Goal: Navigation & Orientation: Understand site structure

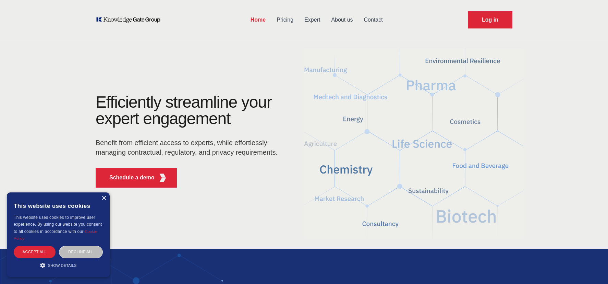
click at [369, 21] on link "Contact" at bounding box center [374, 20] width 30 height 18
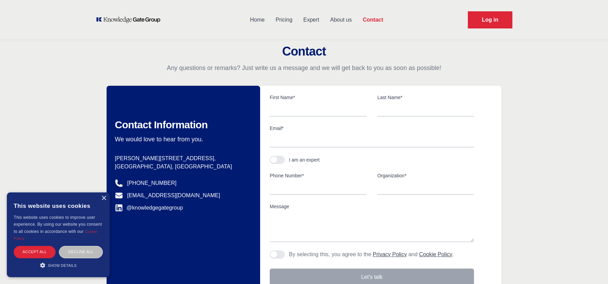
click at [338, 20] on link "About us" at bounding box center [341, 20] width 33 height 18
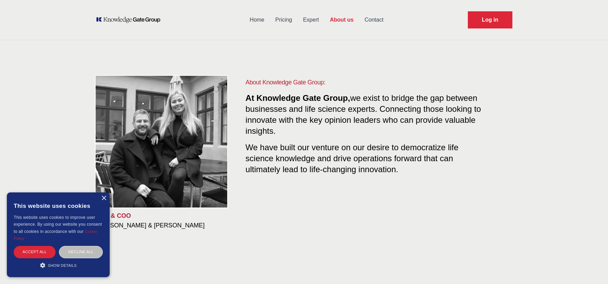
click at [312, 21] on link "Expert" at bounding box center [311, 20] width 27 height 18
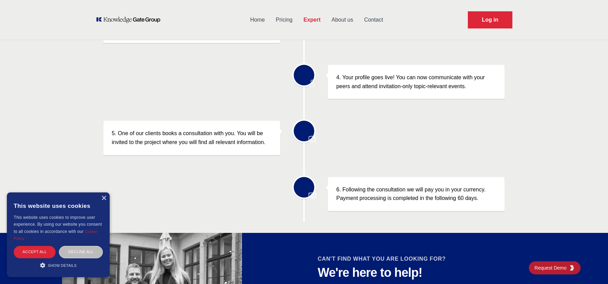
scroll to position [366, 0]
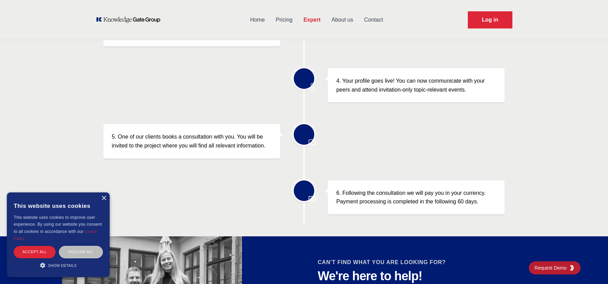
click at [281, 17] on link "Pricing" at bounding box center [284, 20] width 28 height 18
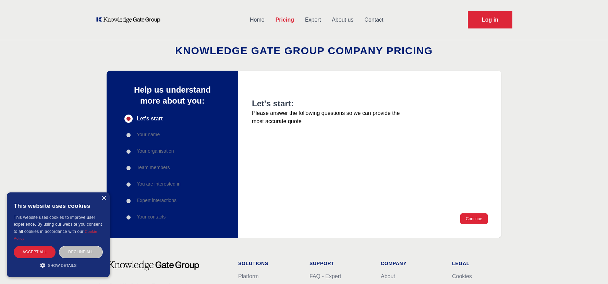
click at [257, 21] on link "Home" at bounding box center [257, 20] width 26 height 18
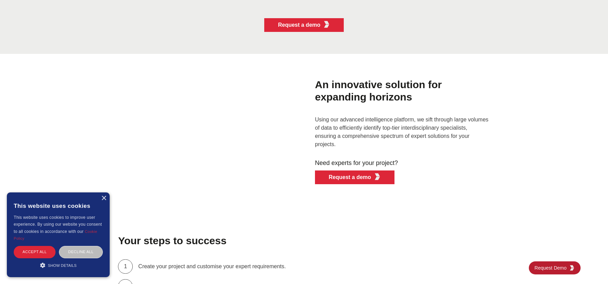
scroll to position [1851, 0]
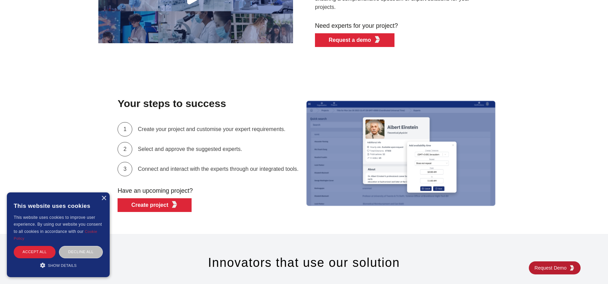
click at [186, 226] on div "Your steps to success 1 Create your project and customise your expert requireme…" at bounding box center [304, 153] width 608 height 161
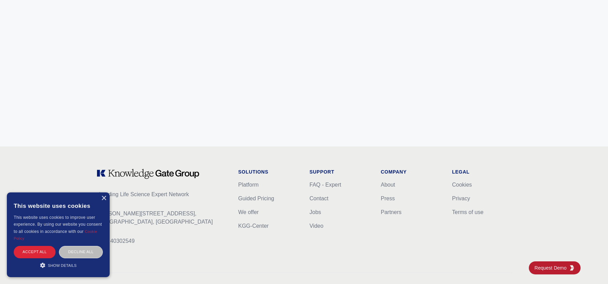
scroll to position [2740, 0]
